Goal: Task Accomplishment & Management: Use online tool/utility

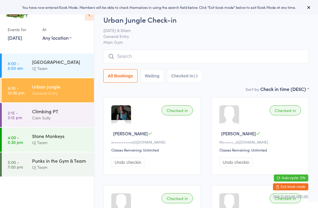
click at [65, 65] on div "[GEOGRAPHIC_DATA]" at bounding box center [60, 62] width 57 height 6
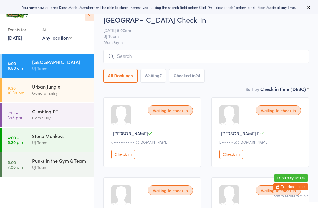
click at [71, 96] on div "General Entry" at bounding box center [60, 93] width 57 height 7
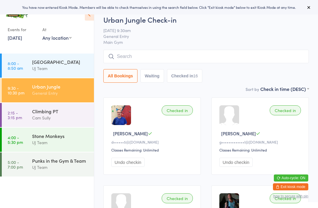
click at [232, 51] on input "search" at bounding box center [205, 57] width 205 height 14
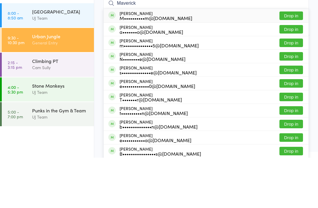
type input "Maverick"
click at [296, 62] on button "Drop in" at bounding box center [291, 66] width 24 height 9
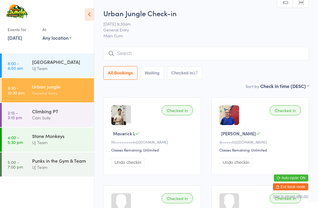
click at [53, 90] on div "Urban Jungle" at bounding box center [60, 86] width 57 height 6
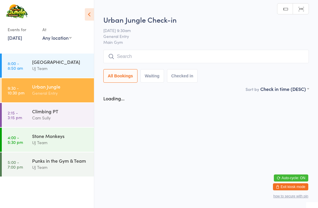
click at [132, 63] on input "search" at bounding box center [205, 57] width 205 height 14
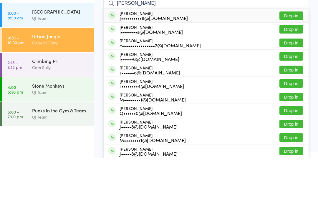
type input "Ivar lin"
click at [134, 66] on div "J••••••••••8@[DOMAIN_NAME]" at bounding box center [153, 68] width 68 height 5
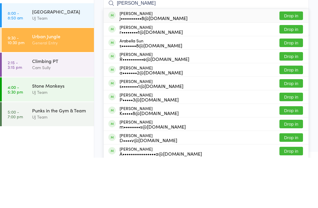
type input "arabella lin"
click at [141, 66] on div "j••••••••••8@[DOMAIN_NAME]" at bounding box center [153, 68] width 68 height 5
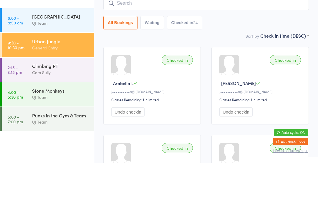
scroll to position [6, 0]
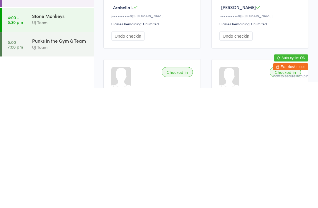
click at [41, 133] on div "Stone Monkeys" at bounding box center [60, 136] width 57 height 6
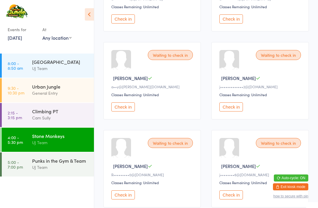
scroll to position [144, 0]
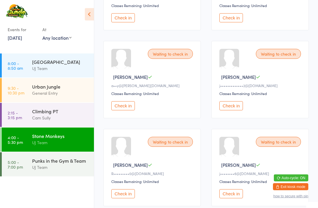
click at [128, 199] on button "Check in" at bounding box center [123, 193] width 24 height 9
click at [126, 198] on button "Check in" at bounding box center [123, 193] width 24 height 9
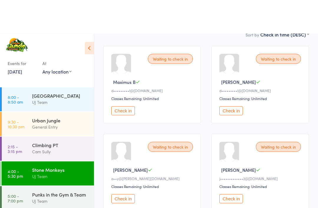
scroll to position [0, 0]
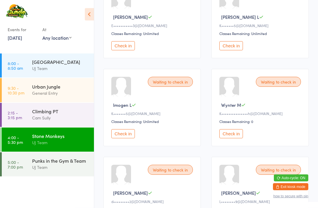
scroll to position [293, 0]
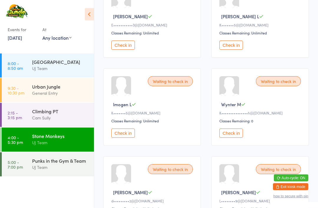
click at [130, 138] on button "Check in" at bounding box center [123, 133] width 24 height 9
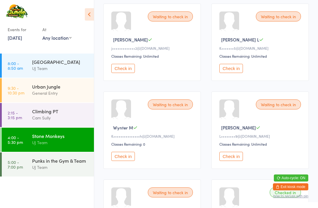
scroll to position [0, 0]
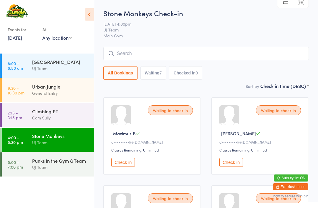
click at [141, 52] on input "search" at bounding box center [205, 54] width 205 height 14
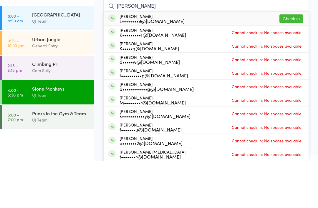
type input "[PERSON_NAME]"
click at [146, 66] on div "L••••••••9@[DOMAIN_NAME]" at bounding box center [151, 68] width 65 height 5
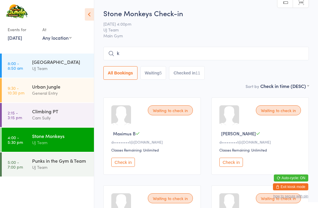
type input "k"
click at [196, 74] on button "Checked in 11" at bounding box center [186, 73] width 35 height 14
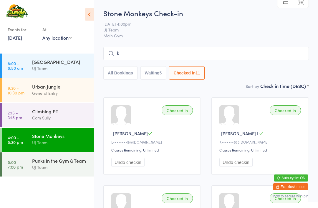
click at [37, 151] on div "Stone Monkeys UJ Team" at bounding box center [63, 139] width 62 height 23
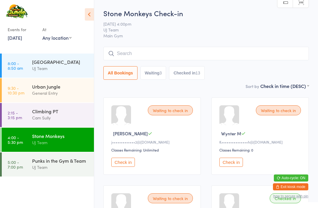
click at [227, 164] on button "Check in" at bounding box center [231, 162] width 24 height 9
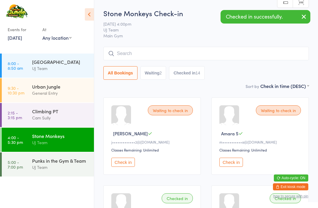
click at [140, 56] on input "search" at bounding box center [205, 54] width 205 height 14
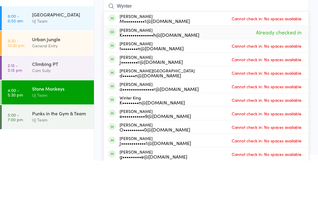
type input "Wynter"
click at [255, 74] on span "Already checked in" at bounding box center [278, 79] width 49 height 10
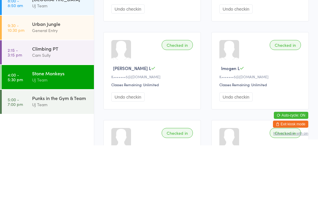
scroll to position [1, 0]
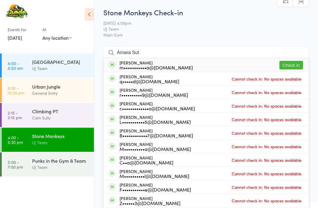
type input "Amara Sut"
click at [173, 66] on div "m•••••••••••a@[DOMAIN_NAME]" at bounding box center [155, 67] width 73 height 5
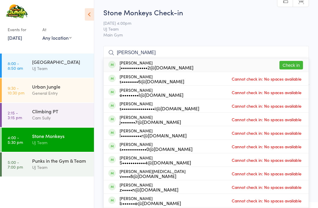
type input "[PERSON_NAME]"
click at [292, 64] on button "Check in" at bounding box center [291, 65] width 24 height 9
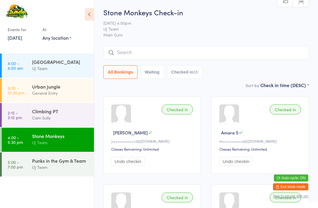
click at [58, 96] on div "General Entry" at bounding box center [60, 93] width 57 height 7
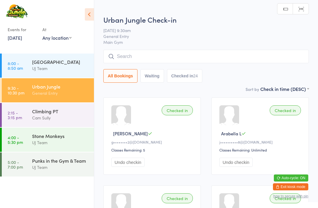
click at [152, 59] on input "search" at bounding box center [205, 57] width 205 height 14
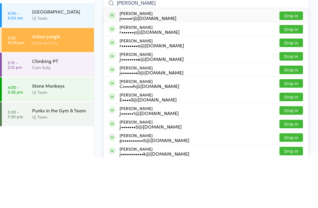
type input "[PERSON_NAME]"
click at [287, 62] on button "Drop in" at bounding box center [291, 66] width 24 height 9
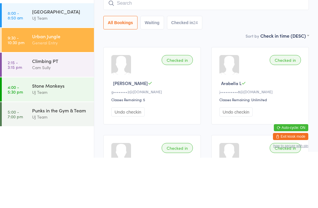
scroll to position [50, 0]
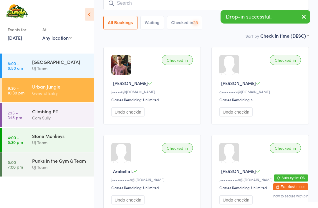
click at [180, 4] on input "search" at bounding box center [205, 3] width 205 height 14
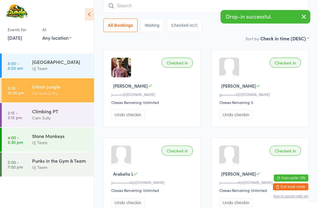
scroll to position [47, 0]
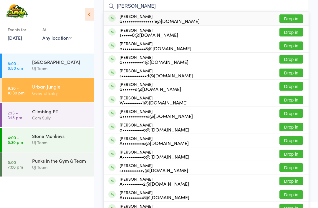
type input "[PERSON_NAME]"
click at [290, 18] on button "Drop in" at bounding box center [291, 18] width 24 height 9
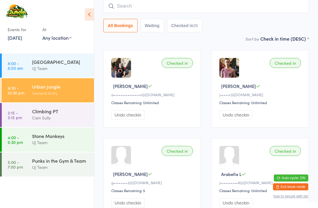
click at [73, 164] on div "Punks in the Gym & Team" at bounding box center [60, 160] width 57 height 6
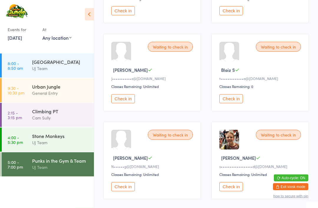
click at [122, 104] on button "Check in" at bounding box center [123, 98] width 24 height 9
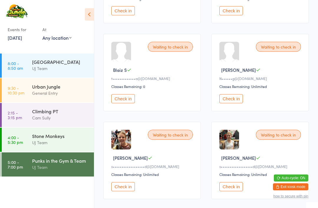
click at [128, 103] on button "Check in" at bounding box center [123, 98] width 24 height 9
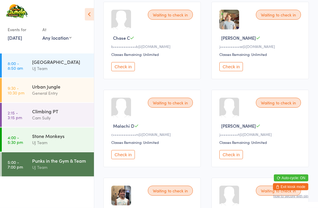
scroll to position [180, 0]
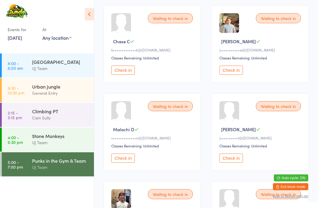
click at [126, 75] on button "Check in" at bounding box center [123, 70] width 24 height 9
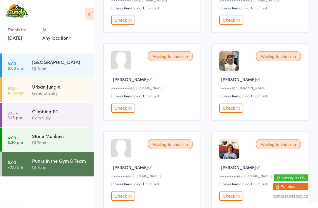
scroll to position [232, 0]
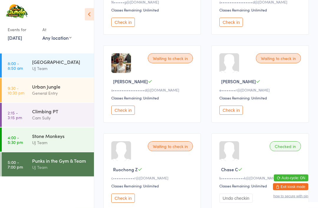
click at [233, 115] on button "Check in" at bounding box center [231, 110] width 24 height 9
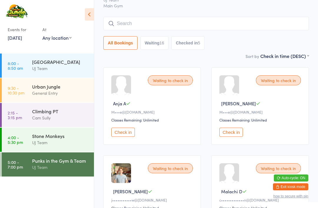
scroll to position [0, 0]
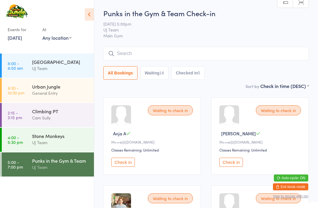
click at [208, 54] on input "search" at bounding box center [205, 54] width 205 height 14
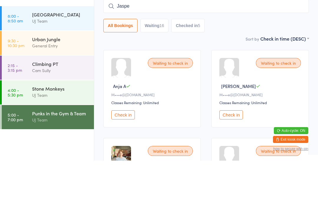
type input "Jasper"
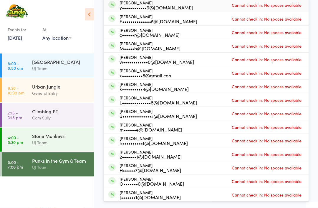
scroll to position [61, 0]
click at [71, 171] on div "UJ Team" at bounding box center [60, 167] width 57 height 7
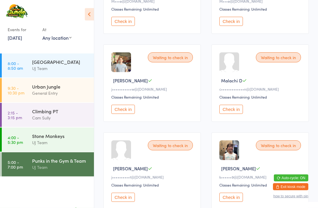
scroll to position [161, 0]
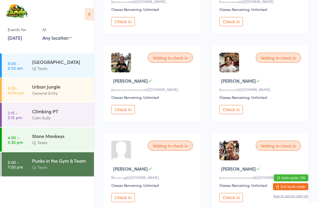
click at [124, 202] on button "Check in" at bounding box center [123, 197] width 24 height 9
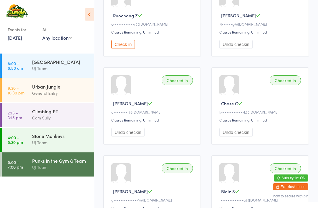
scroll to position [735, 0]
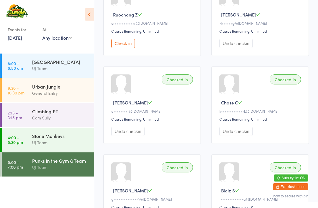
click at [124, 48] on button "Check in" at bounding box center [123, 43] width 24 height 9
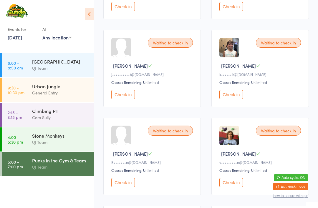
scroll to position [244, 0]
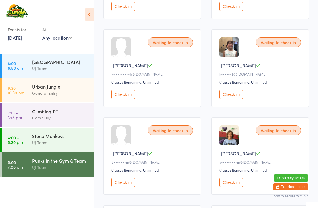
click at [229, 99] on button "Check in" at bounding box center [231, 94] width 24 height 9
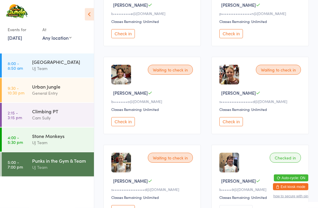
scroll to position [481, 0]
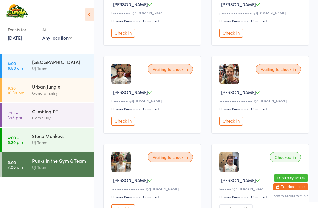
click at [235, 126] on button "Check in" at bounding box center [231, 120] width 24 height 9
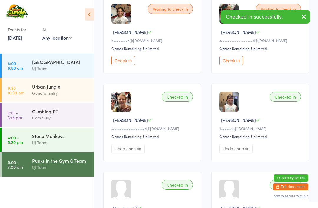
scroll to position [541, 0]
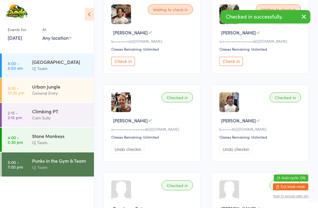
click at [242, 66] on button "Check in" at bounding box center [231, 61] width 24 height 9
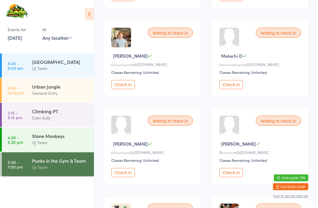
scroll to position [175, 0]
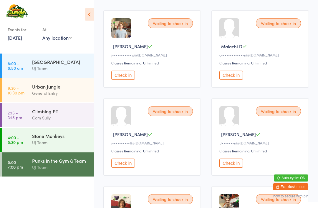
click at [237, 80] on button "Check in" at bounding box center [231, 75] width 24 height 9
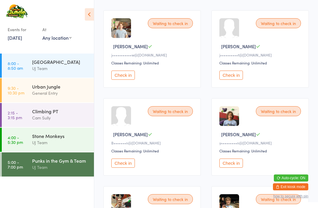
click at [126, 80] on button "Check in" at bounding box center [123, 75] width 24 height 9
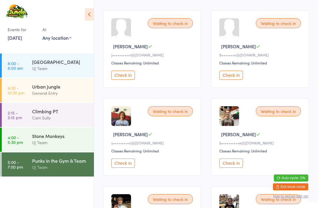
click at [116, 168] on button "Check in" at bounding box center [123, 163] width 24 height 9
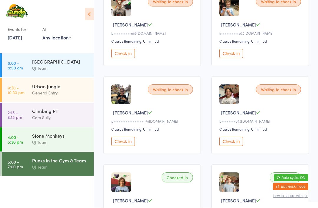
scroll to position [285, 0]
click at [123, 146] on button "Check in" at bounding box center [123, 141] width 24 height 9
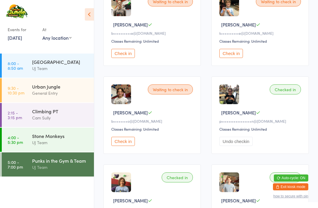
click at [67, 90] on div "Urban Jungle" at bounding box center [60, 86] width 57 height 6
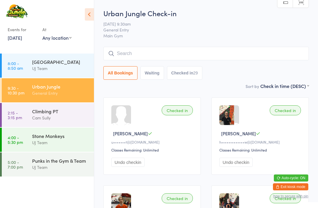
click at [192, 53] on input "search" at bounding box center [205, 54] width 205 height 14
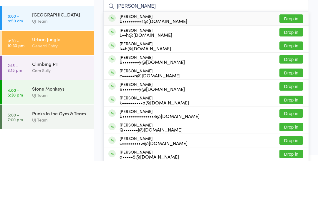
type input "[PERSON_NAME]"
click at [294, 62] on button "Drop in" at bounding box center [291, 66] width 24 height 9
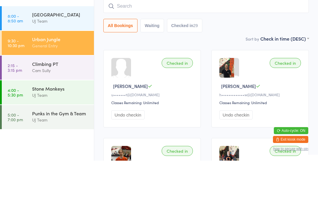
scroll to position [47, 0]
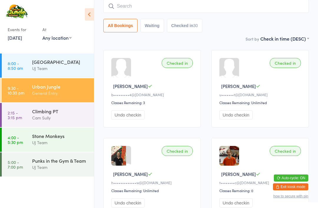
click at [41, 171] on div "UJ Team" at bounding box center [60, 167] width 57 height 7
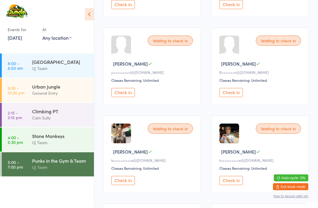
click at [123, 185] on button "Check in" at bounding box center [123, 180] width 24 height 9
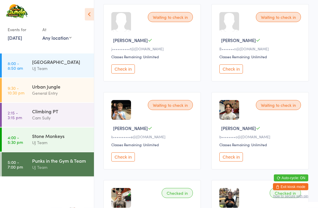
scroll to position [184, 0]
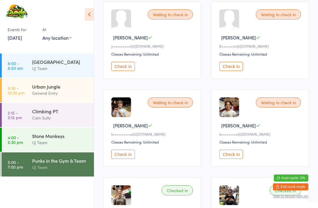
click at [225, 158] on button "Check in" at bounding box center [231, 154] width 24 height 9
click at [84, 14] on div "Events for [DATE] [DATE] [DATE] Sun Mon Tue Wed Thu Fri Sat 31 27 28 29 30 31 0…" at bounding box center [47, 24] width 94 height 48
click at [93, 19] on icon at bounding box center [89, 14] width 9 height 12
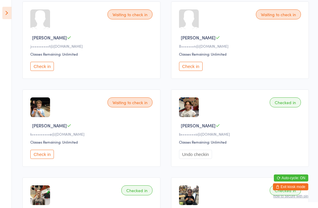
click at [92, 16] on div "Waiting to check in [PERSON_NAME] F j••••••••••t@[DOMAIN_NAME] Classes Remainin…" at bounding box center [91, 39] width 138 height 77
click at [9, 16] on icon at bounding box center [6, 13] width 9 height 12
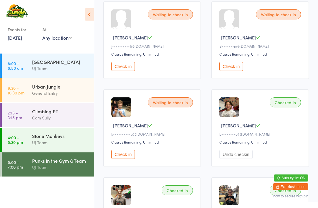
click at [17, 4] on img at bounding box center [17, 11] width 22 height 14
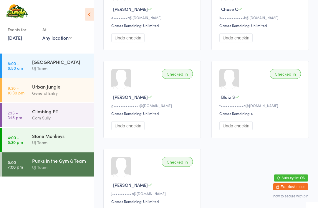
scroll to position [890, 0]
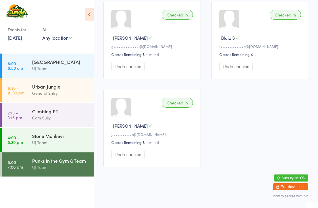
click at [35, 90] on div "Urban Jungle" at bounding box center [60, 86] width 57 height 6
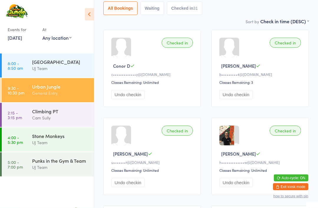
scroll to position [71, 0]
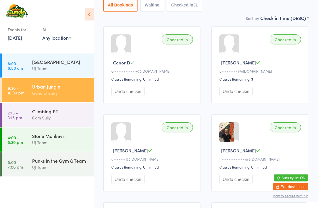
click at [38, 139] on div "Stone Monkeys" at bounding box center [60, 136] width 57 height 6
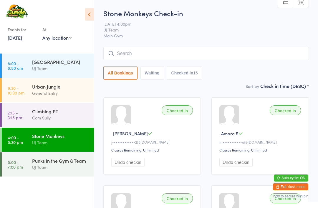
click at [218, 59] on input "search" at bounding box center [205, 54] width 205 height 14
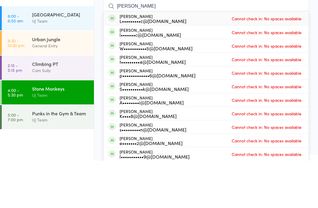
type input "[PERSON_NAME]"
click at [173, 59] on div "[PERSON_NAME] L•••••••••c@[DOMAIN_NAME] Cannot check in: No spaces available" at bounding box center [206, 66] width 205 height 14
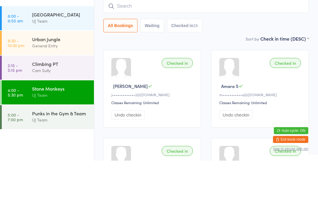
scroll to position [47, 0]
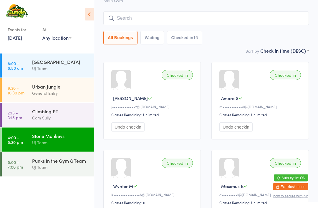
click at [218, 20] on input "search" at bounding box center [205, 19] width 205 height 14
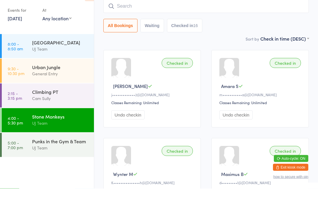
scroll to position [18, 0]
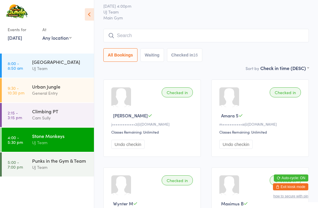
click at [231, 52] on div "All Bookings Waiting Checked in 16" at bounding box center [205, 55] width 205 height 14
click at [34, 96] on div "General Entry" at bounding box center [60, 93] width 57 height 7
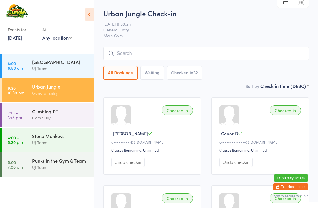
click at [265, 57] on input "search" at bounding box center [205, 54] width 205 height 14
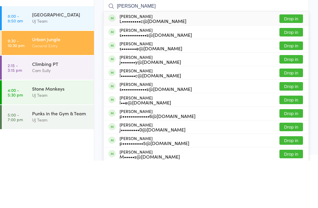
type input "[PERSON_NAME]"
click at [294, 62] on button "Drop in" at bounding box center [291, 66] width 24 height 9
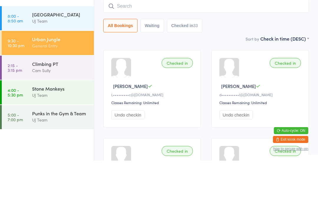
scroll to position [47, 0]
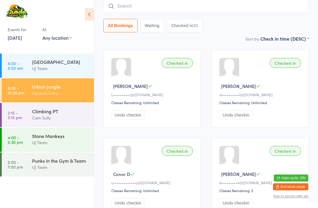
click at [71, 96] on div "General Entry" at bounding box center [60, 93] width 57 height 7
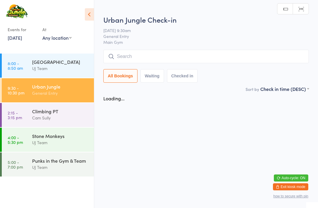
scroll to position [0, 0]
click at [165, 11] on html "You have now entered Kiosk Mode. Members will be able to check themselves in us…" at bounding box center [159, 104] width 318 height 208
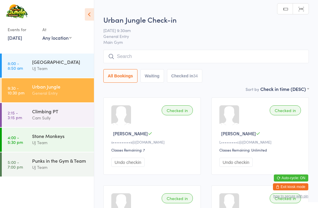
click at [150, 60] on input "search" at bounding box center [205, 57] width 205 height 14
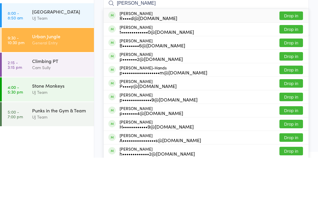
type input "[PERSON_NAME]"
click at [294, 62] on button "Drop in" at bounding box center [291, 66] width 24 height 9
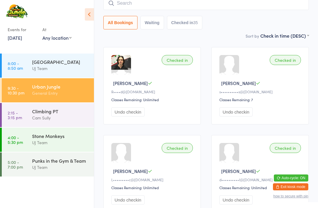
click at [146, 5] on input "search" at bounding box center [205, 3] width 205 height 14
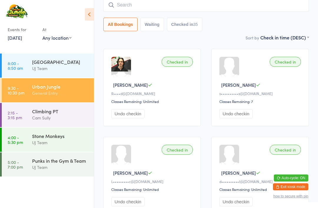
scroll to position [47, 0]
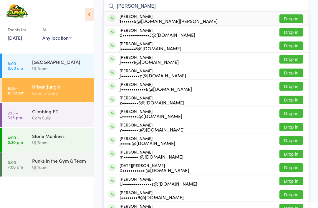
type input "[PERSON_NAME]"
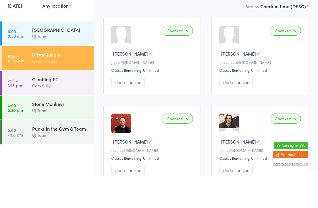
click at [132, 110] on button "Undo checkin" at bounding box center [127, 114] width 33 height 9
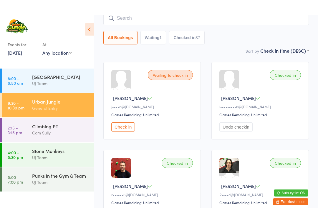
scroll to position [0, 0]
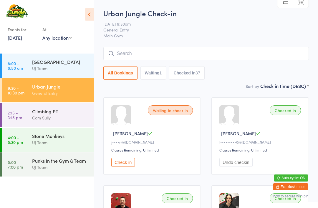
click at [183, 56] on input "search" at bounding box center [205, 54] width 205 height 14
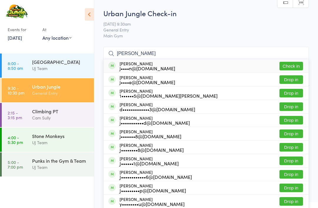
type input "[PERSON_NAME]"
click at [241, 25] on span "[DATE] 9:30am" at bounding box center [201, 24] width 196 height 6
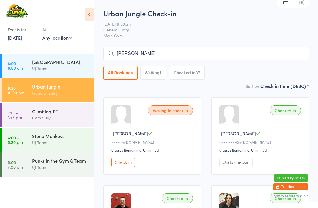
click at [31, 101] on link "9:30 - 10:30 pm Urban Jungle General Entry" at bounding box center [48, 90] width 92 height 24
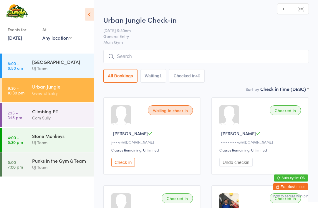
click at [134, 60] on input "search" at bounding box center [205, 57] width 205 height 14
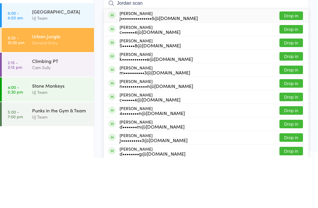
type input "Jordan scan"
click at [288, 62] on button "Drop in" at bounding box center [291, 66] width 24 height 9
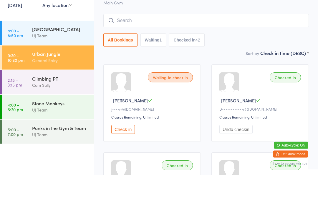
click at [159, 47] on input "search" at bounding box center [205, 54] width 205 height 14
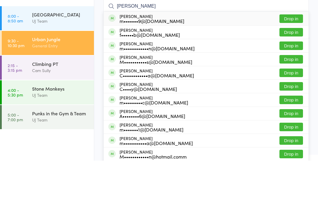
type input "[PERSON_NAME]"
click at [289, 62] on button "Drop in" at bounding box center [291, 66] width 24 height 9
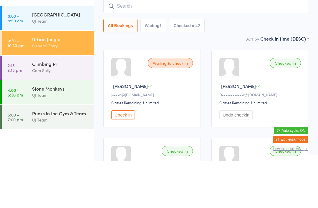
scroll to position [47, 0]
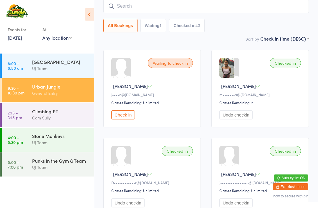
click at [162, 8] on input "search" at bounding box center [205, 6] width 205 height 14
click at [62, 96] on div "General Entry" at bounding box center [60, 93] width 57 height 7
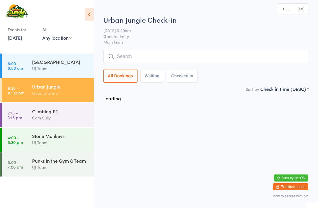
scroll to position [0, 0]
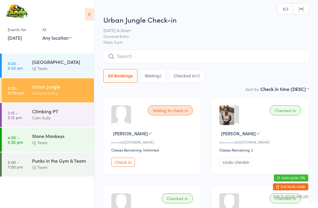
click at [136, 59] on input "search" at bounding box center [205, 57] width 205 height 14
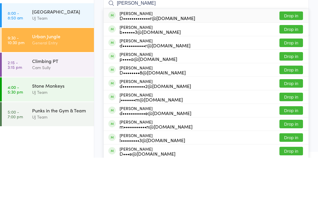
type input "[PERSON_NAME]"
click at [292, 62] on button "Drop in" at bounding box center [291, 66] width 24 height 9
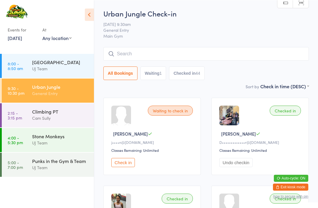
click at [144, 55] on input "search" at bounding box center [205, 54] width 205 height 14
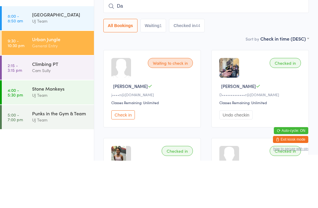
type input "D"
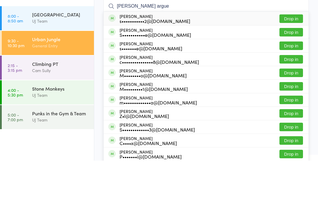
type input "[PERSON_NAME] argue"
click at [294, 62] on button "Drop in" at bounding box center [291, 66] width 24 height 9
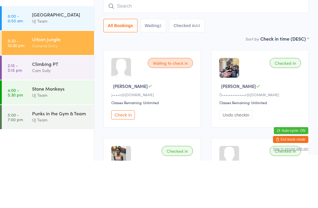
scroll to position [47, 0]
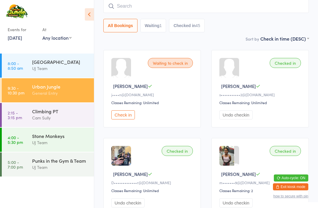
click at [133, 6] on input "search" at bounding box center [205, 6] width 205 height 14
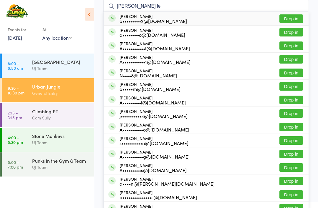
type input "[PERSON_NAME] le"
click at [292, 47] on button "Drop in" at bounding box center [291, 45] width 24 height 9
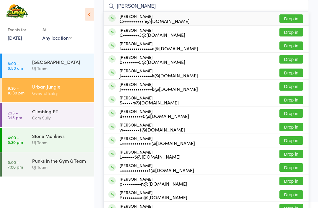
type input "[PERSON_NAME]"
click at [193, 17] on div "[PERSON_NAME] C••••••••••n@[DOMAIN_NAME] Drop in" at bounding box center [206, 19] width 205 height 14
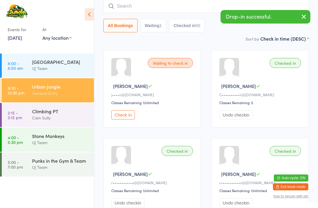
click at [164, 6] on input "search" at bounding box center [205, 6] width 205 height 14
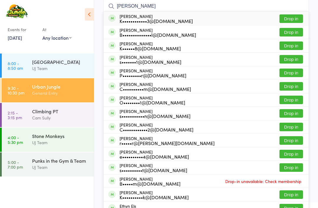
type input "[PERSON_NAME]"
click at [293, 19] on button "Drop in" at bounding box center [291, 18] width 24 height 9
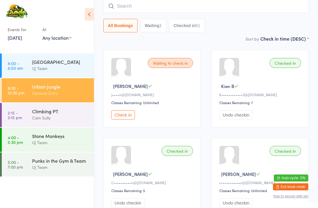
click at [139, 9] on input "search" at bounding box center [205, 6] width 205 height 14
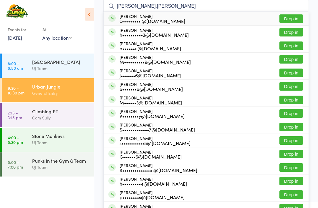
type input "[PERSON_NAME].[PERSON_NAME]"
click at [290, 22] on button "Drop in" at bounding box center [291, 18] width 24 height 9
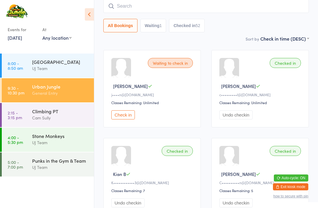
click at [127, 9] on input "search" at bounding box center [205, 6] width 205 height 14
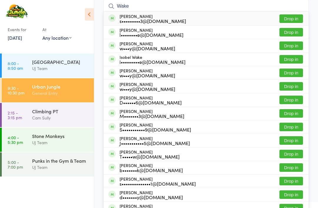
type input "Wake"
click at [284, 33] on button "Drop in" at bounding box center [291, 32] width 24 height 9
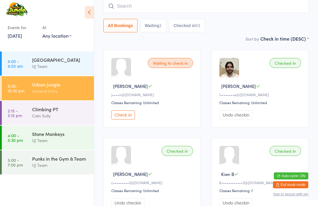
scroll to position [44, 0]
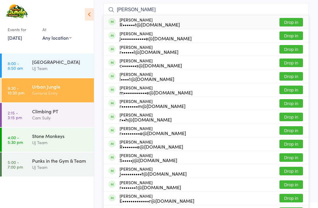
type input "[PERSON_NAME]"
click at [289, 34] on button "Drop in" at bounding box center [291, 35] width 24 height 9
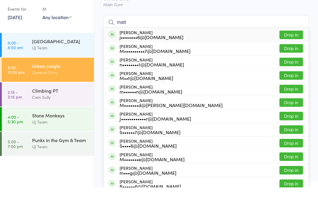
scroll to position [0, 0]
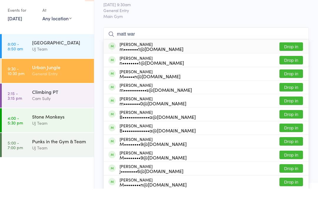
type input "matt war"
click at [299, 62] on button "Drop in" at bounding box center [291, 66] width 24 height 9
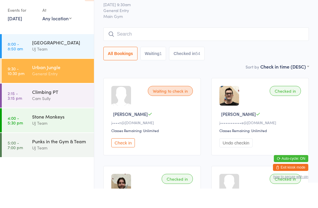
scroll to position [19, 0]
